Goal: Information Seeking & Learning: Find specific page/section

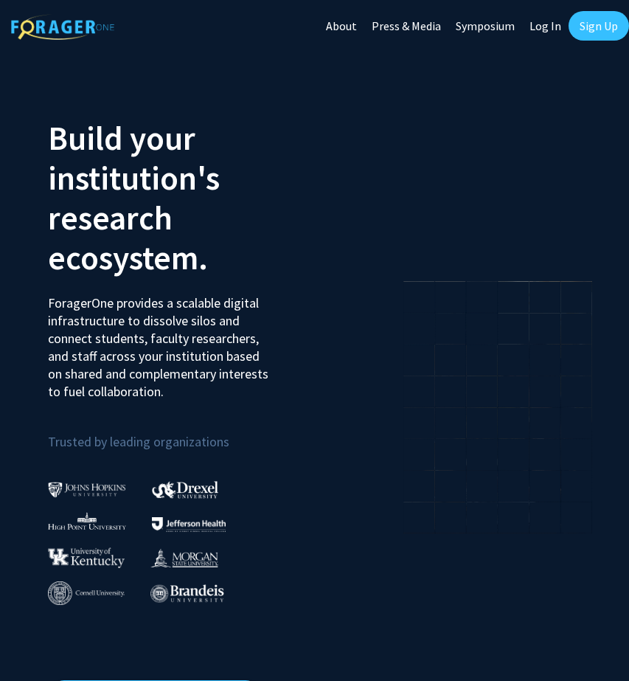
click at [524, 13] on link "Log In" at bounding box center [545, 26] width 46 height 52
select select
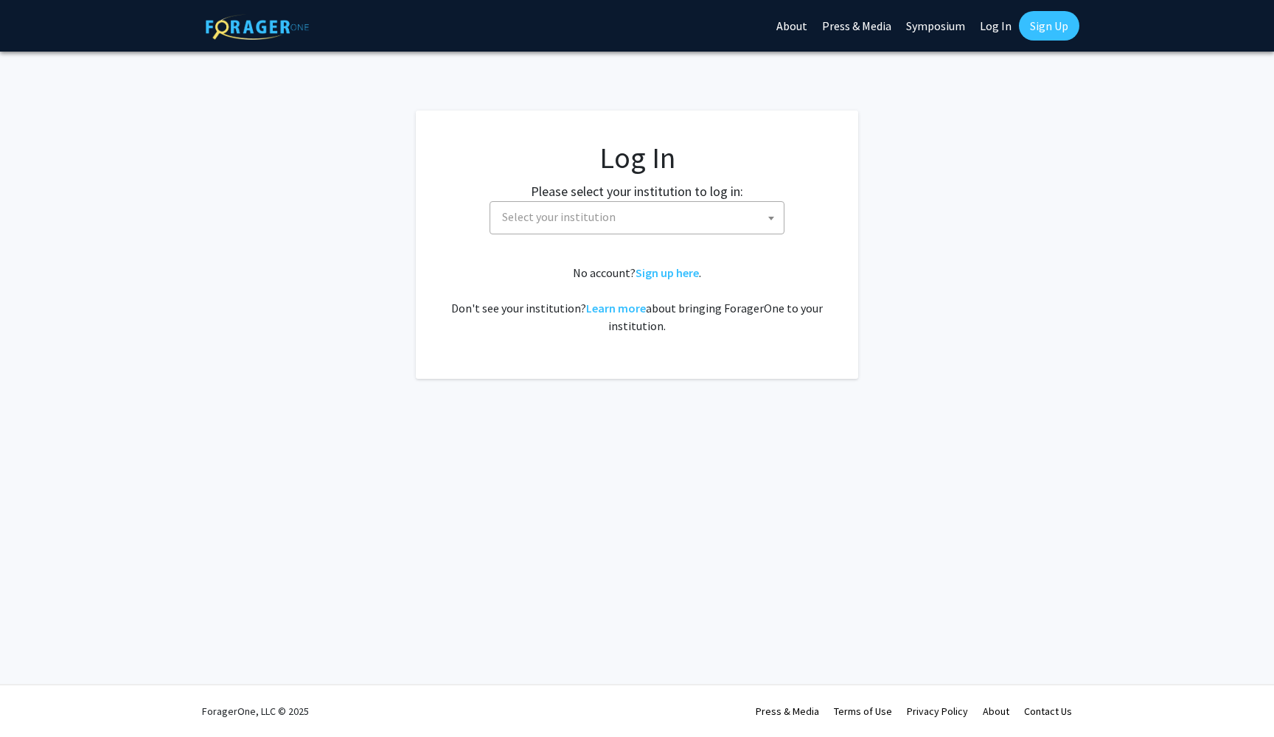
click at [628, 217] on span "Select your institution" at bounding box center [640, 217] width 288 height 30
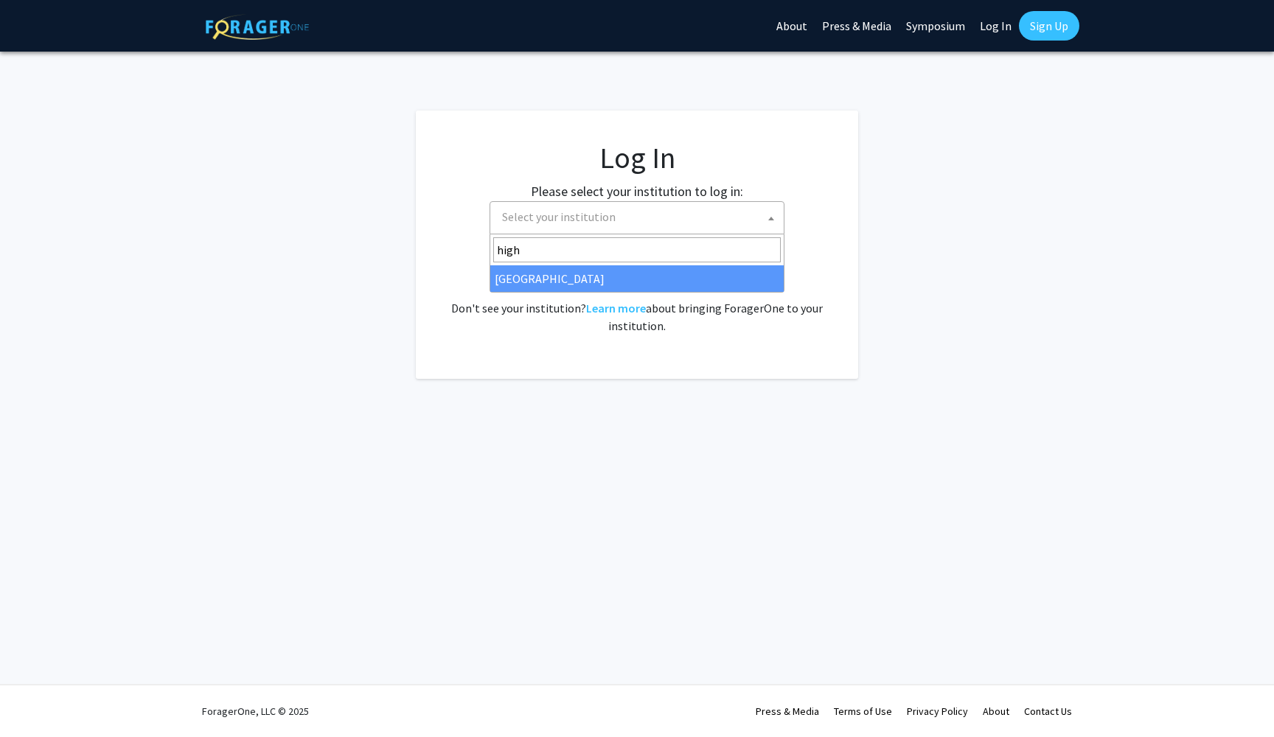
type input "high"
select select "2"
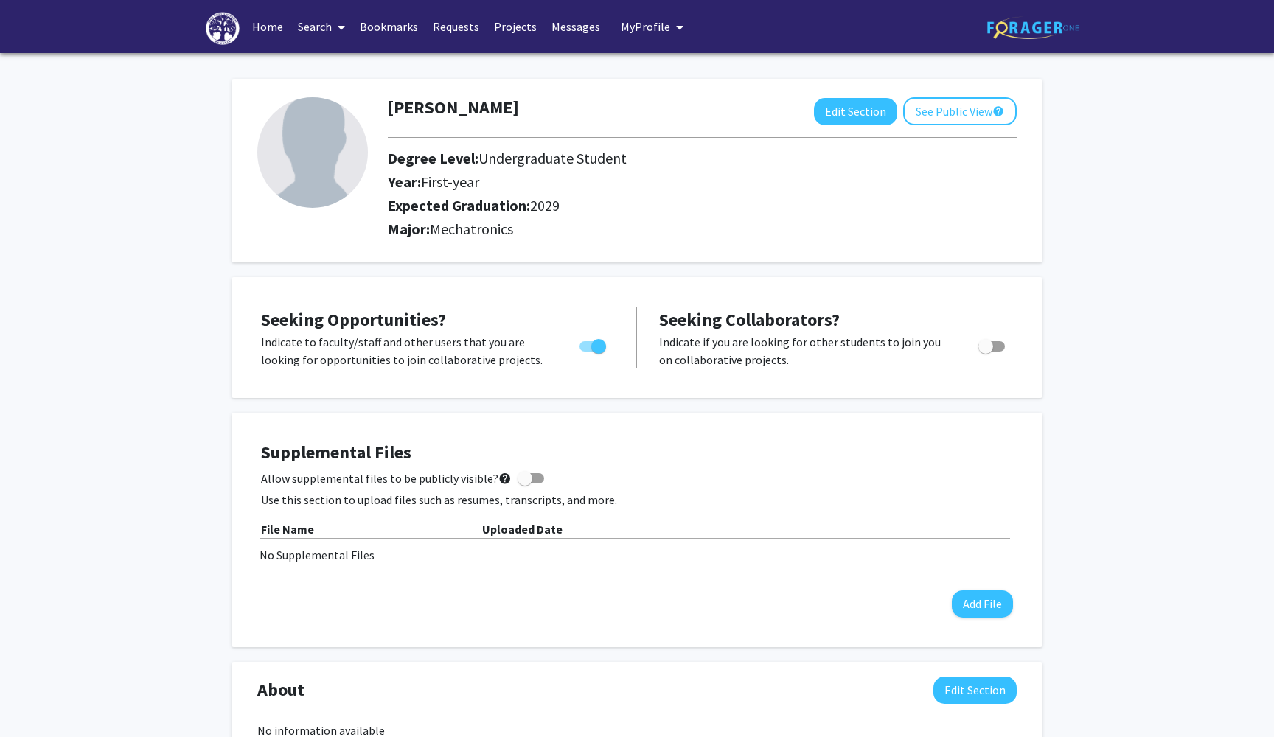
click at [1141, 402] on div "[PERSON_NAME] Edit Section See Public View help Degree Level: Undergraduate Stu…" at bounding box center [637, 696] width 1274 height 1286
click at [316, 34] on link "Search" at bounding box center [322, 27] width 62 height 52
click at [338, 62] on span "Faculty/Staff" at bounding box center [345, 67] width 108 height 29
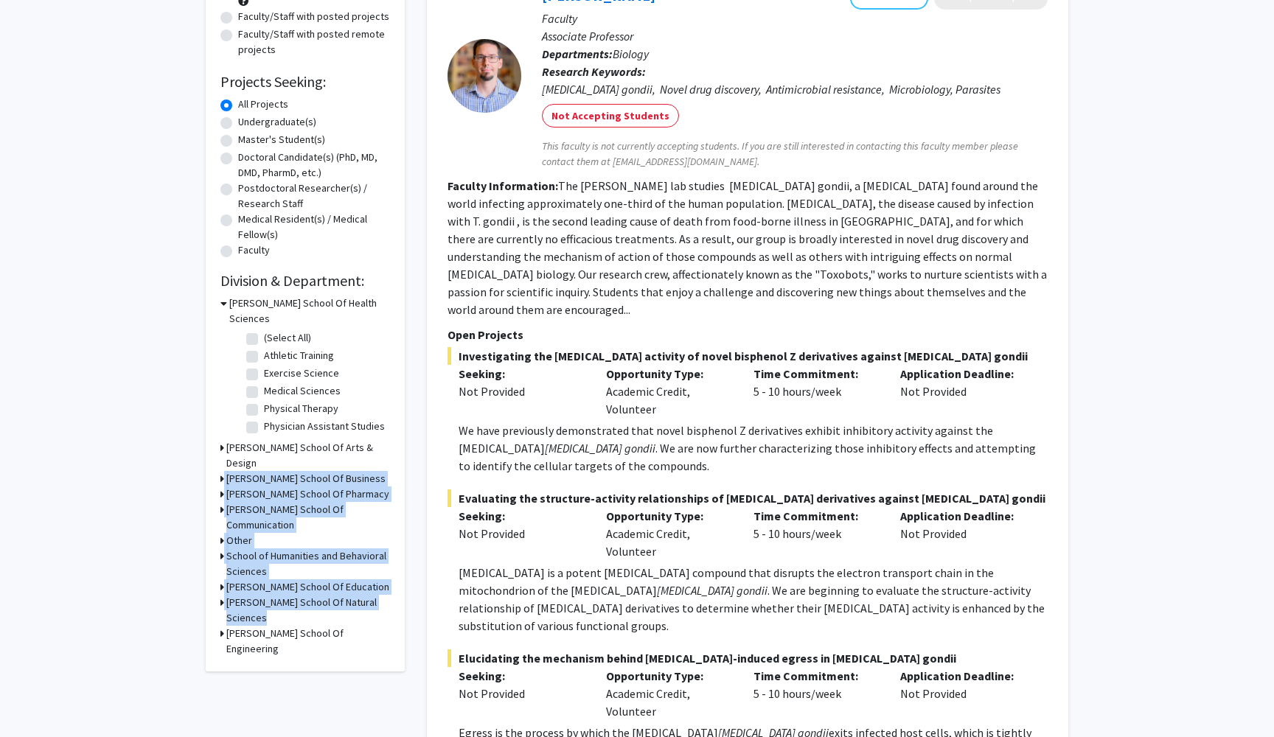
scroll to position [202, 0]
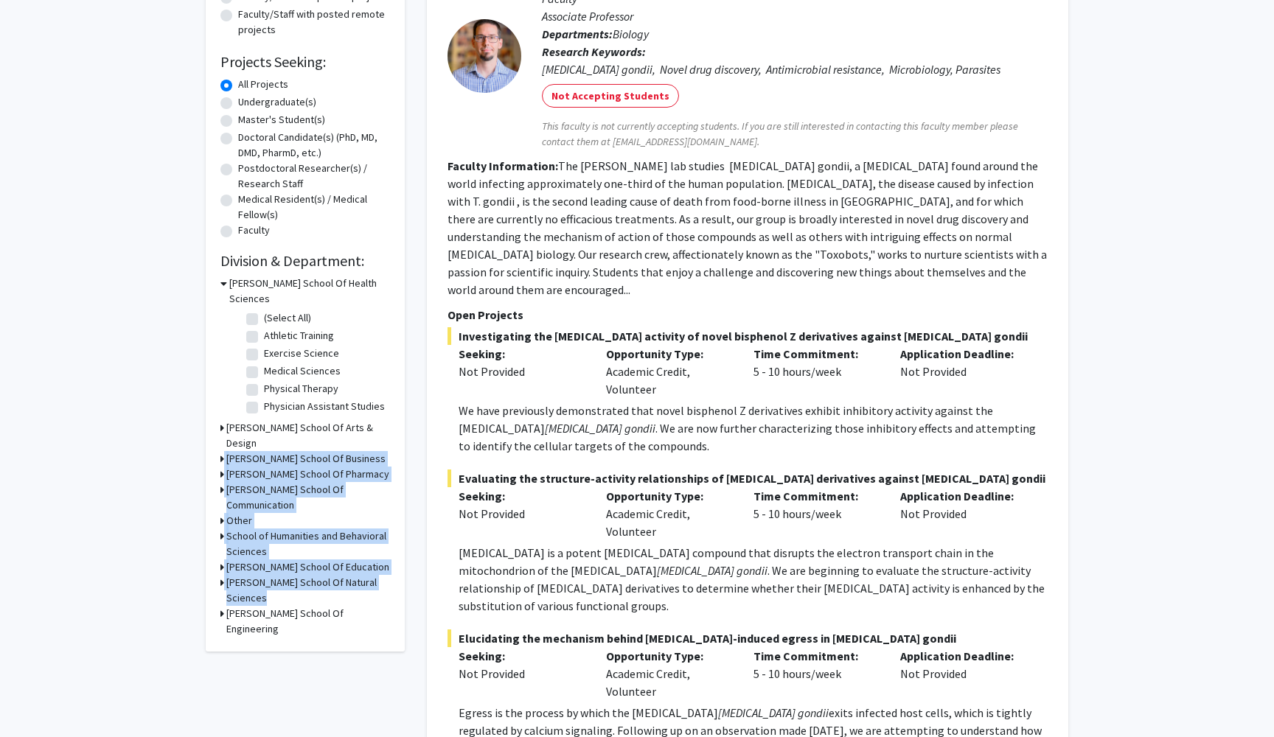
drag, startPoint x: 158, startPoint y: 647, endPoint x: 166, endPoint y: 554, distance: 94.0
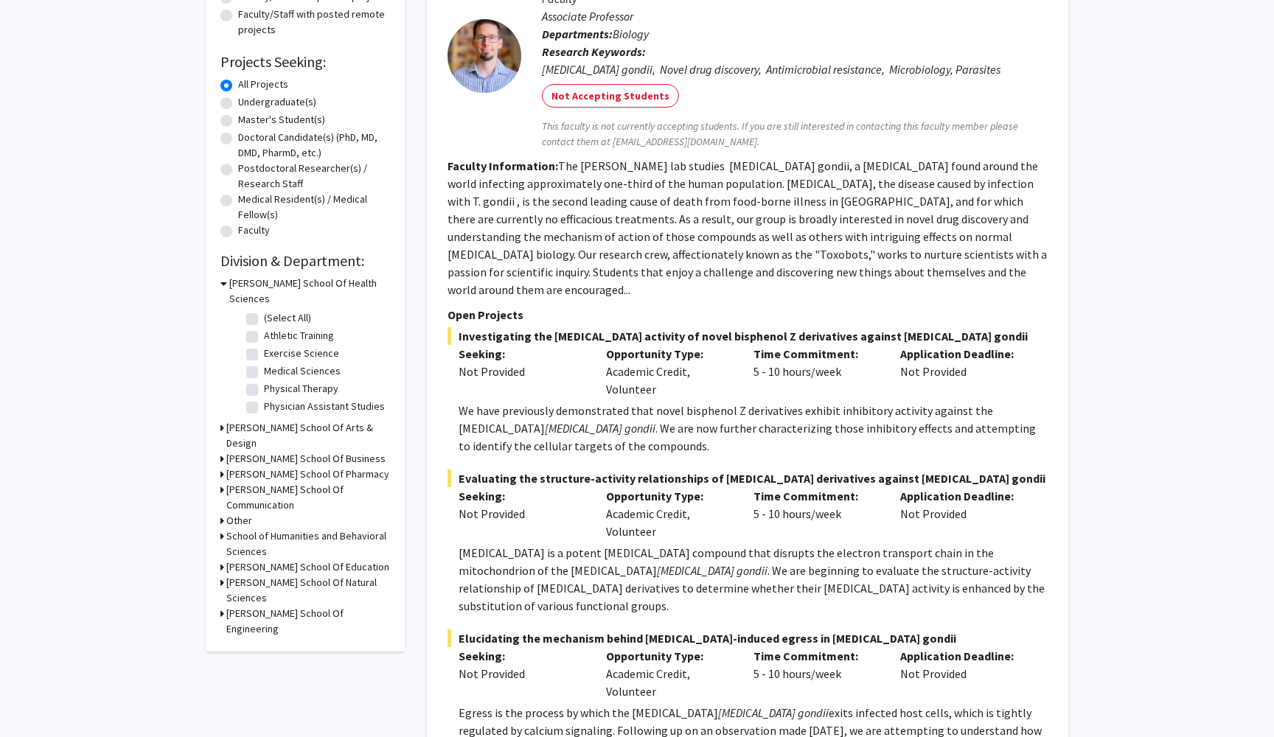
click at [220, 586] on div "Refine By Collaboration Status: Collaboration Status All Faculty/Staff Collabor…" at bounding box center [305, 264] width 199 height 775
click at [218, 580] on div "Refine By Collaboration Status: Collaboration Status All Faculty/Staff Collabor…" at bounding box center [305, 264] width 199 height 775
click at [221, 606] on icon at bounding box center [222, 613] width 4 height 15
click at [264, 641] on label "(Select All)" at bounding box center [287, 648] width 47 height 15
click at [264, 641] on input "(Select All)" at bounding box center [269, 646] width 10 height 10
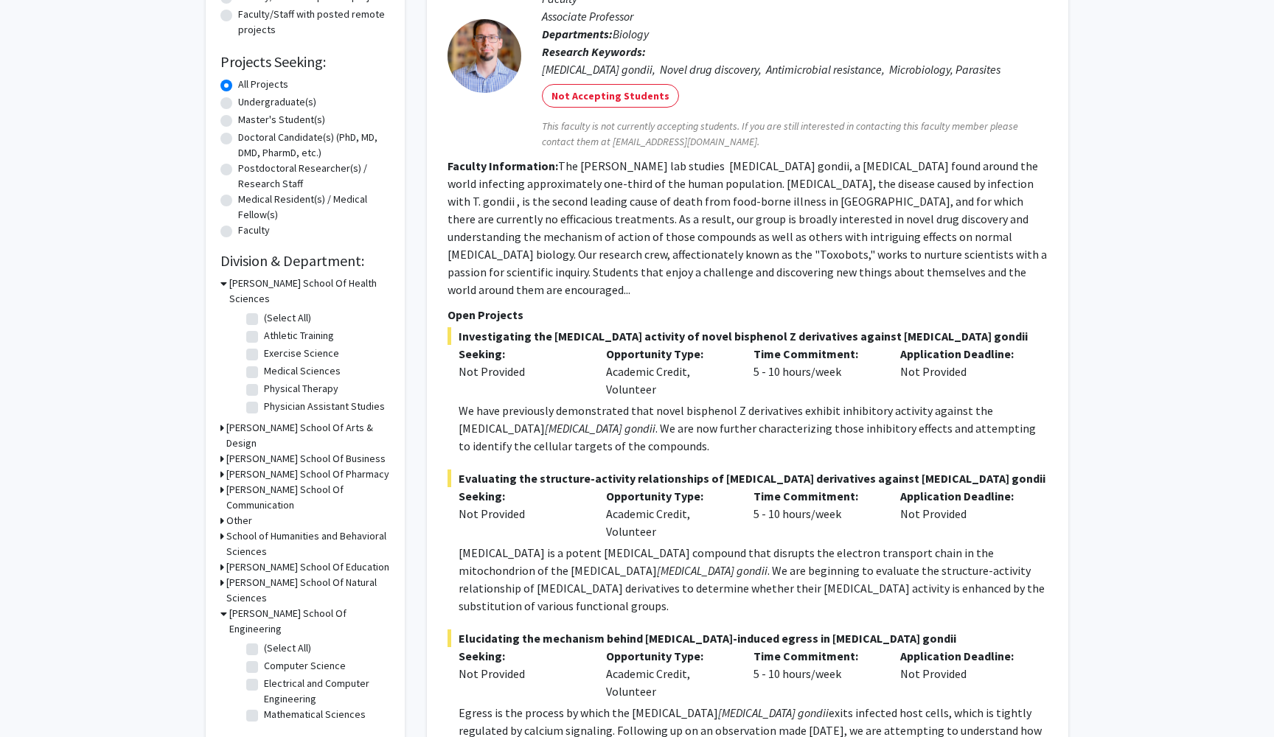
checkbox input "true"
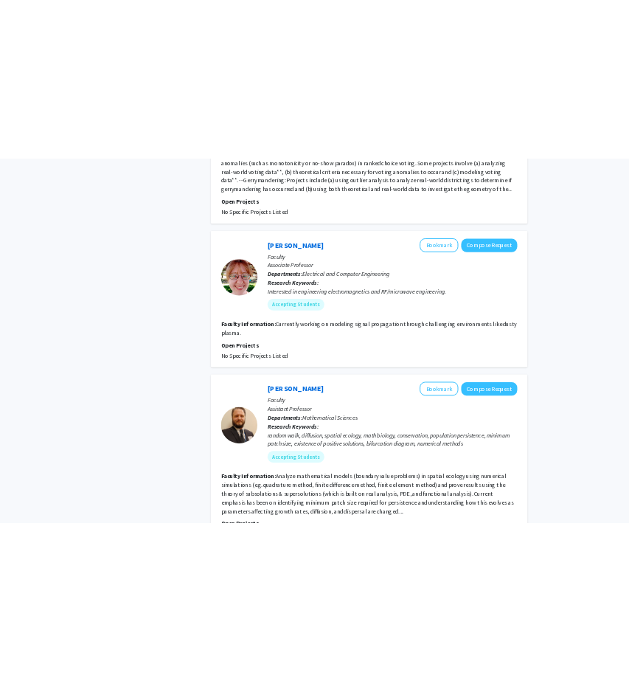
scroll to position [1592, 0]
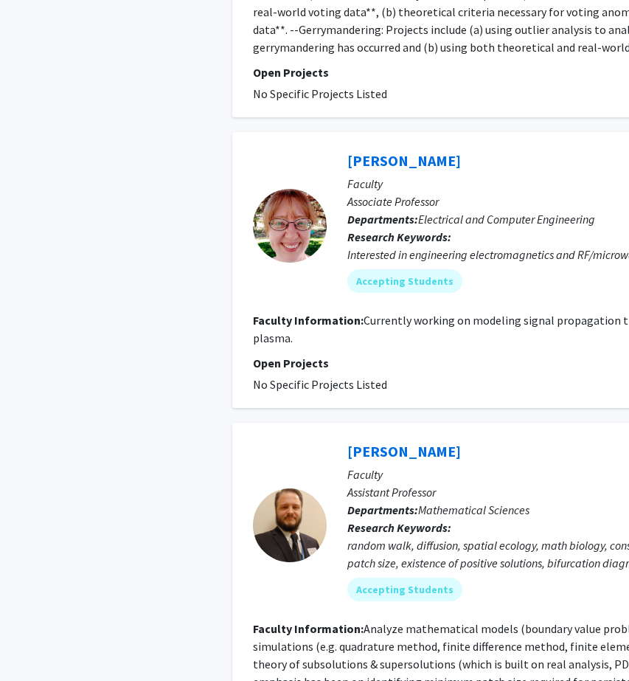
click at [495, 313] on section "Faculty Information: Currently working on modeling signal propagation through c…" at bounding box center [553, 328] width 600 height 35
click at [538, 374] on div "Eve Klopf Bookmark Compose Request Faculty Associate Professor Departments: Ele…" at bounding box center [553, 270] width 642 height 276
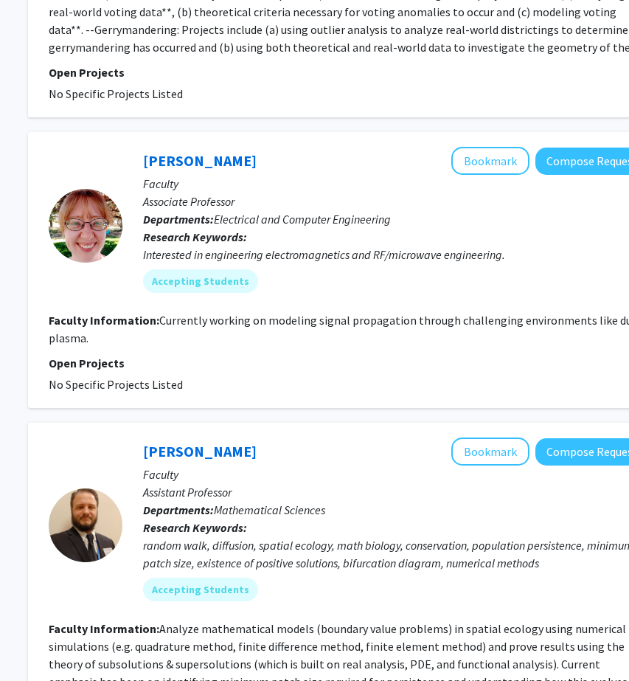
scroll to position [1592, 203]
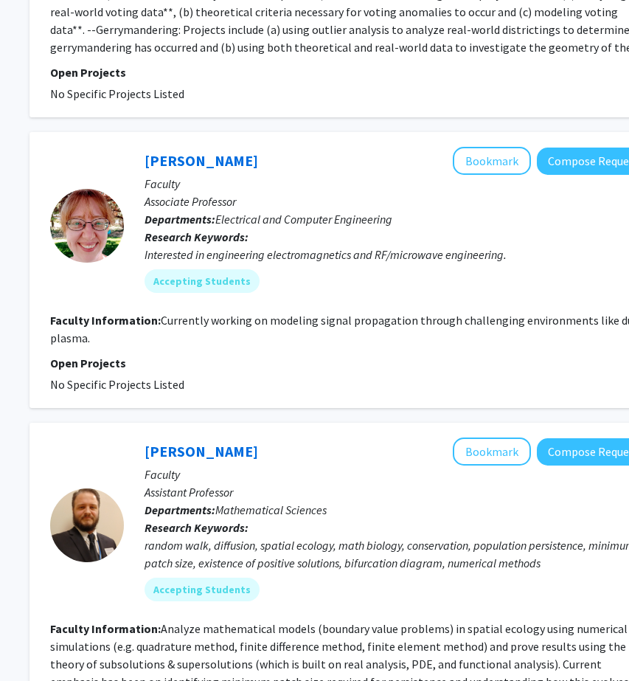
drag, startPoint x: 248, startPoint y: 288, endPoint x: 233, endPoint y: 307, distance: 23.6
click at [233, 311] on section "Faculty Information: Currently working on modeling signal propagation through c…" at bounding box center [350, 328] width 600 height 35
copy fg-read-more "on modeling signal propagation through challenging environments like dusty plas…"
click at [220, 212] on span "Electrical and Computer Engineering" at bounding box center [303, 219] width 177 height 15
drag, startPoint x: 219, startPoint y: 184, endPoint x: 447, endPoint y: 189, distance: 227.9
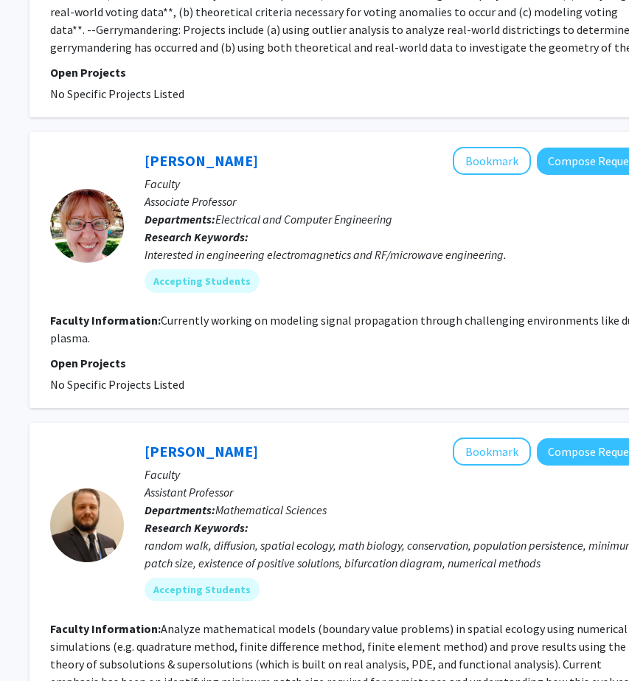
click at [447, 210] on p "Departments: Electrical and Computer Engineering" at bounding box center [398, 219] width 506 height 18
copy p "Electrical and Computer Engineering"
